Goal: Task Accomplishment & Management: Use online tool/utility

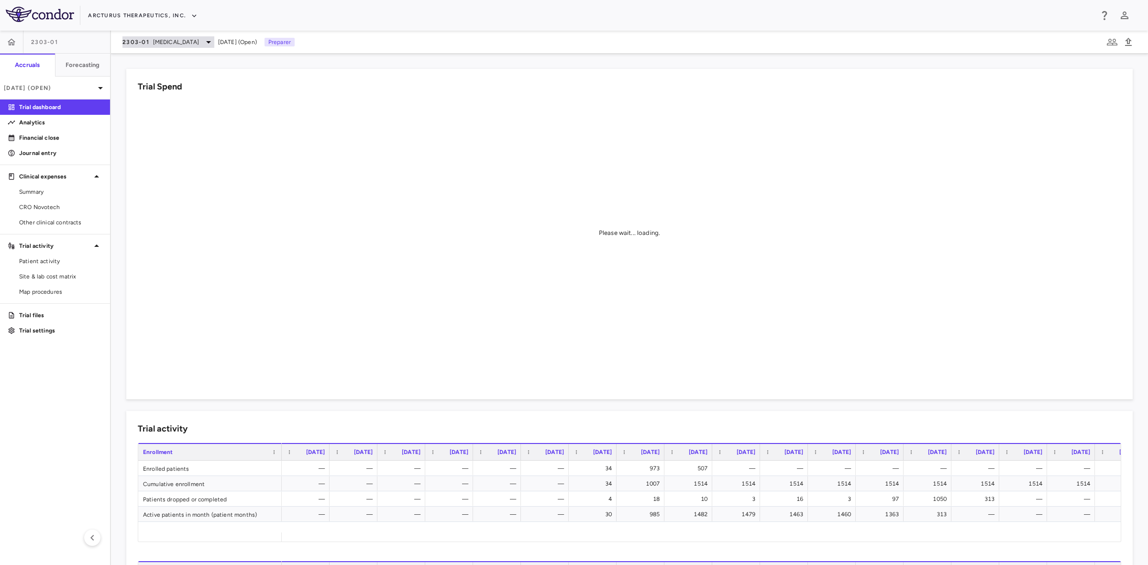
click at [175, 41] on span "[MEDICAL_DATA]" at bounding box center [176, 42] width 46 height 9
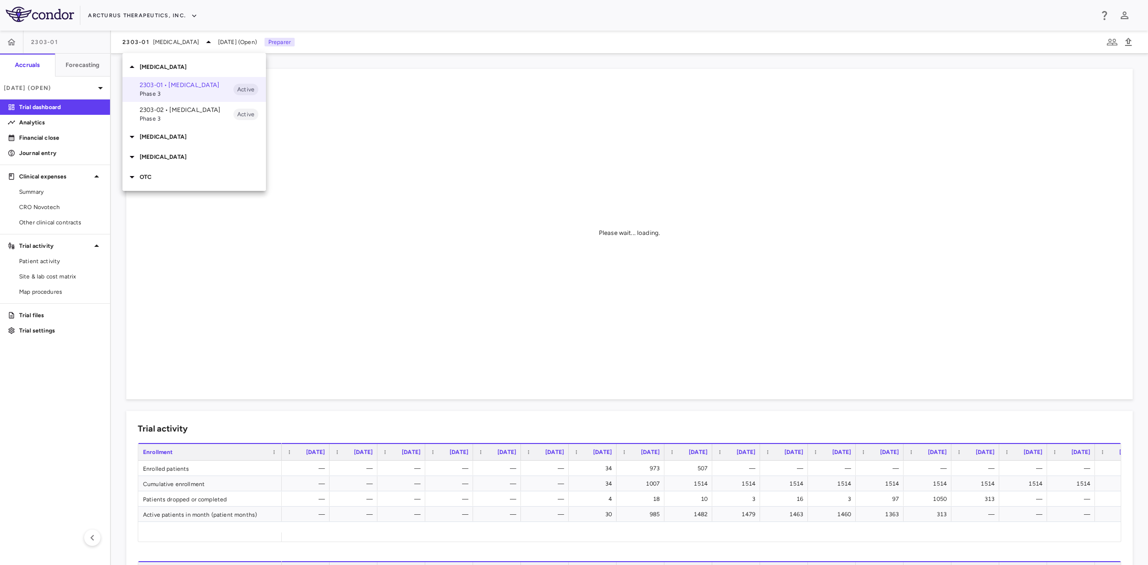
click at [159, 158] on p "[MEDICAL_DATA]" at bounding box center [203, 157] width 126 height 9
click at [163, 201] on p "2304-01 • [MEDICAL_DATA] - BARDA" at bounding box center [187, 204] width 94 height 17
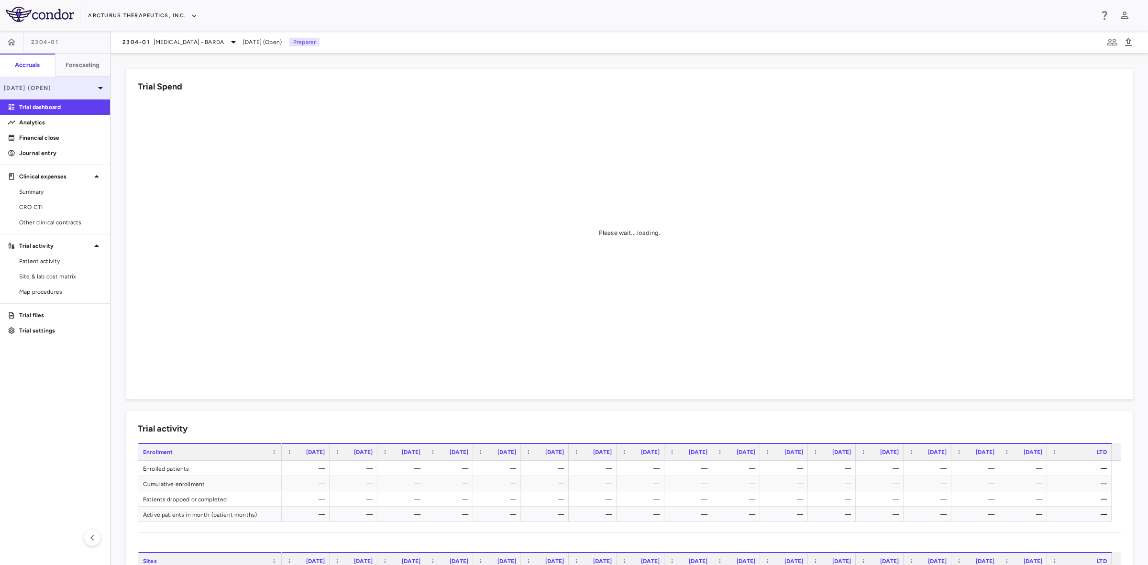
click at [46, 94] on div "[DATE] (Open)" at bounding box center [55, 88] width 110 height 23
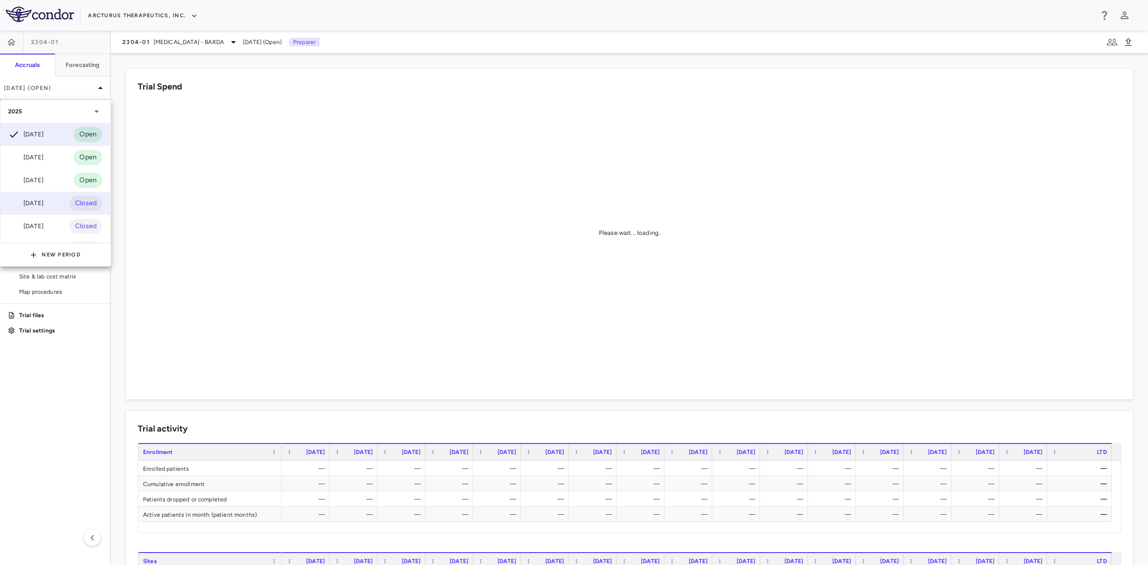
click at [44, 206] on div "[DATE]" at bounding box center [25, 203] width 35 height 11
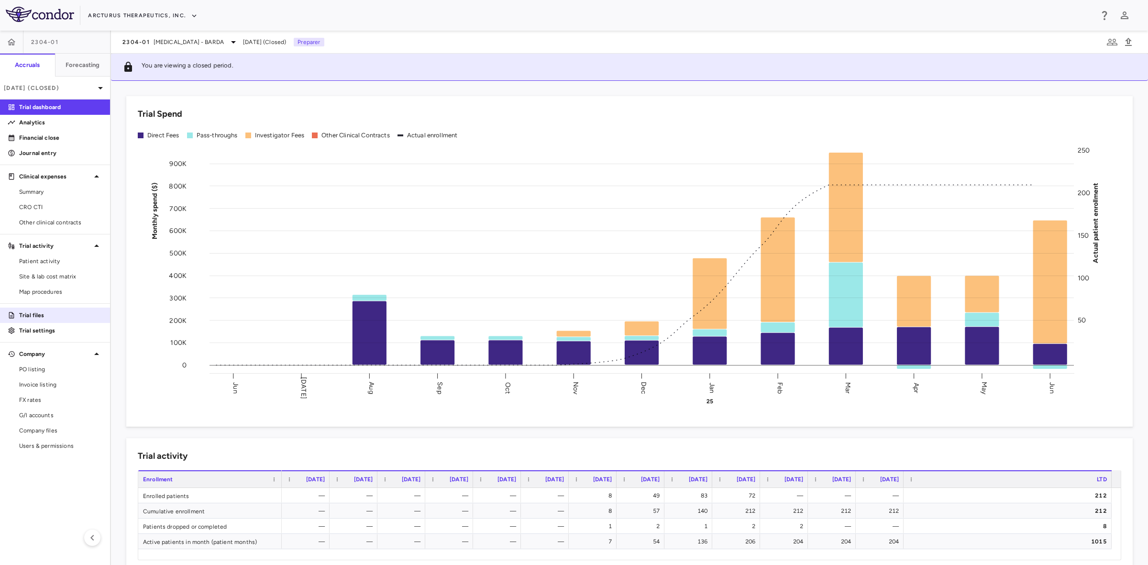
click at [39, 312] on p "Trial files" at bounding box center [60, 315] width 83 height 9
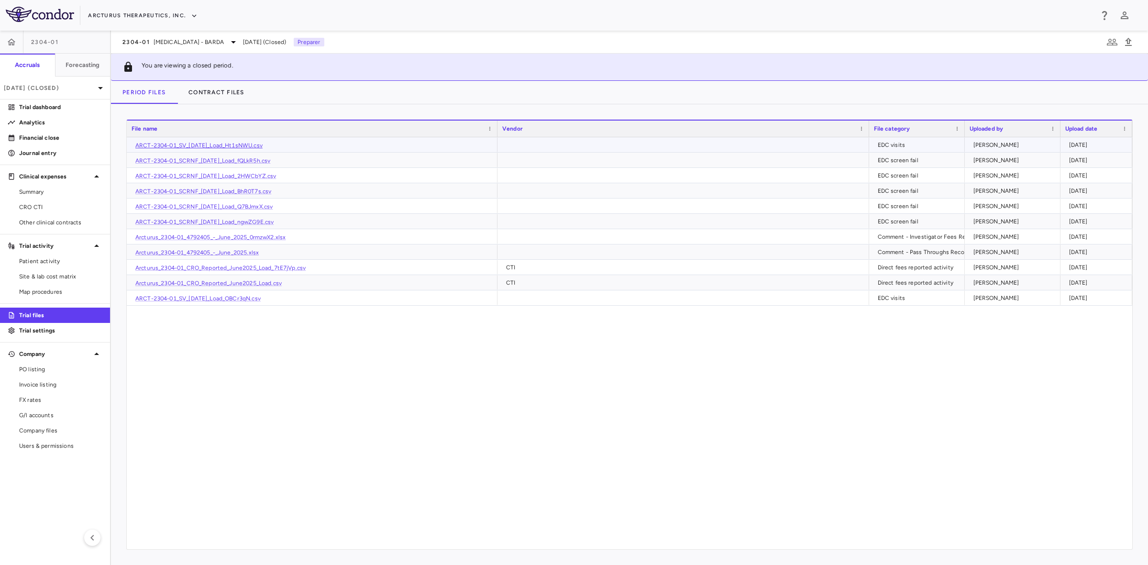
click at [263, 146] on link "ARCT-2304-01_SV_[DATE]_Load_Ht1sNWU.csv" at bounding box center [198, 145] width 127 height 7
click at [47, 261] on span "Patient activity" at bounding box center [60, 261] width 83 height 9
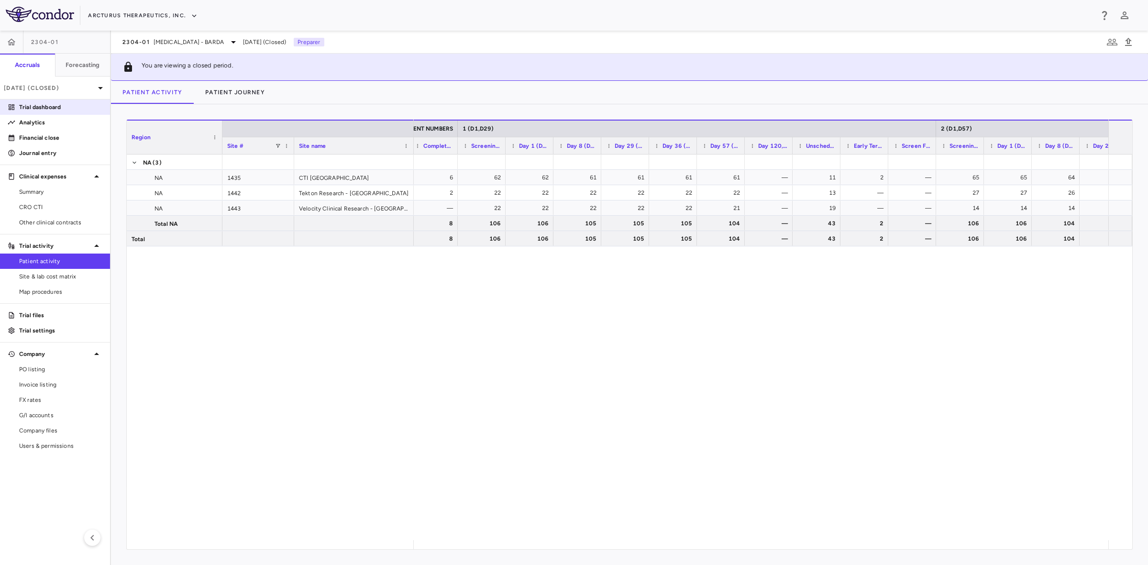
click at [43, 110] on p "Trial dashboard" at bounding box center [60, 107] width 83 height 9
